Goal: Navigation & Orientation: Find specific page/section

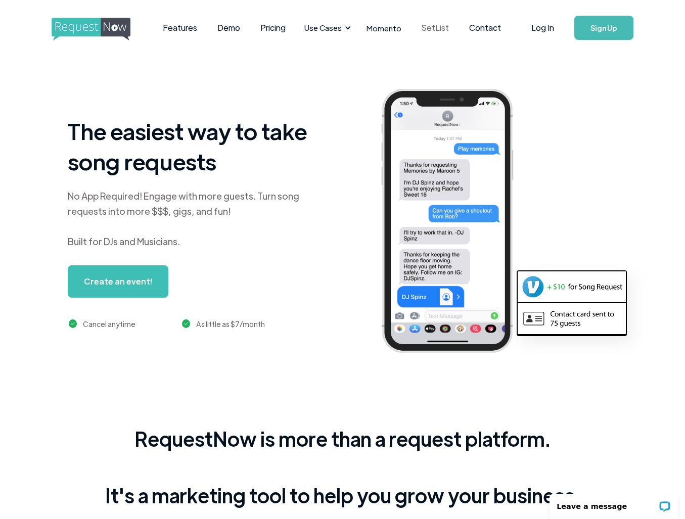
click at [421, 29] on link "SetList" at bounding box center [434, 27] width 47 height 31
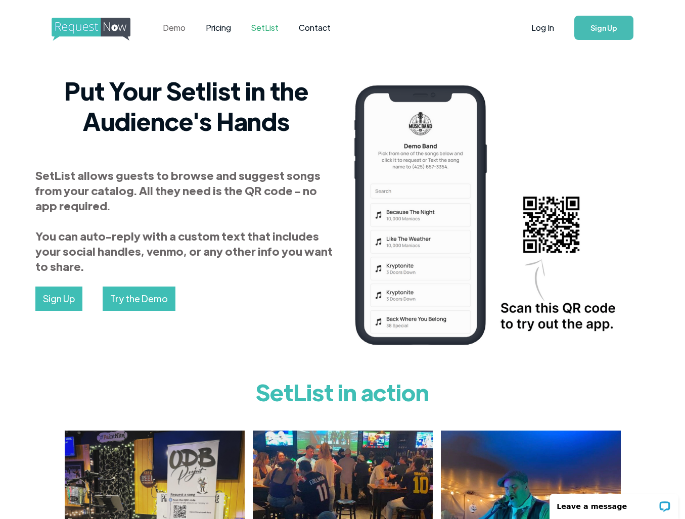
click at [178, 30] on link "Demo" at bounding box center [174, 27] width 43 height 31
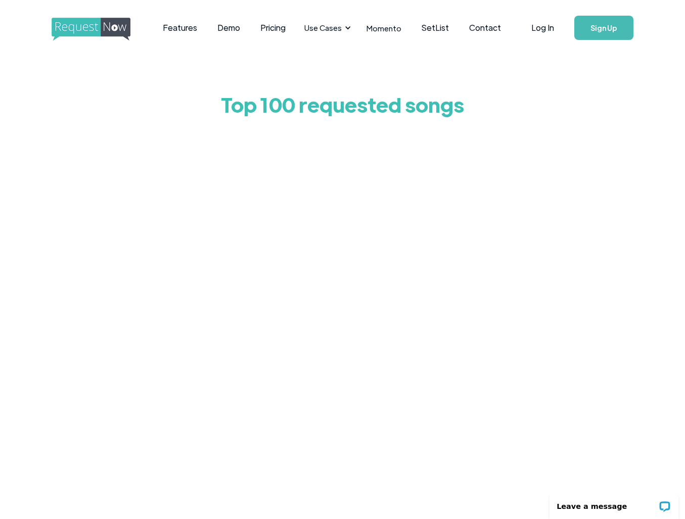
click at [131, 126] on div at bounding box center [342, 326] width 475 height 404
click at [149, 206] on div at bounding box center [342, 326] width 475 height 404
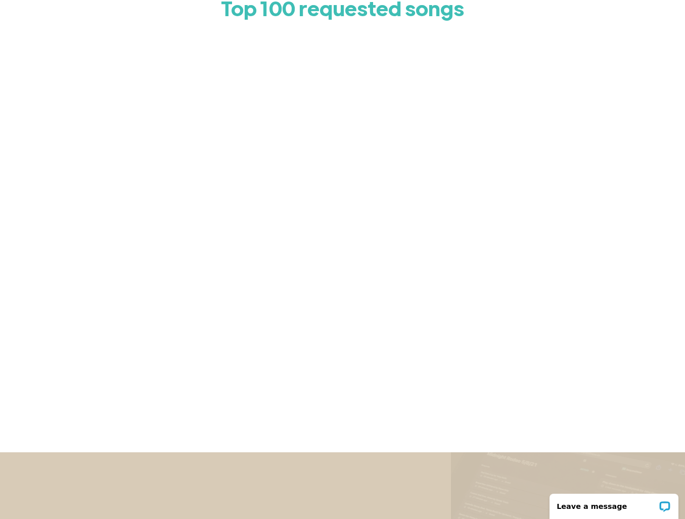
scroll to position [101, 0]
